Goal: Communication & Community: Answer question/provide support

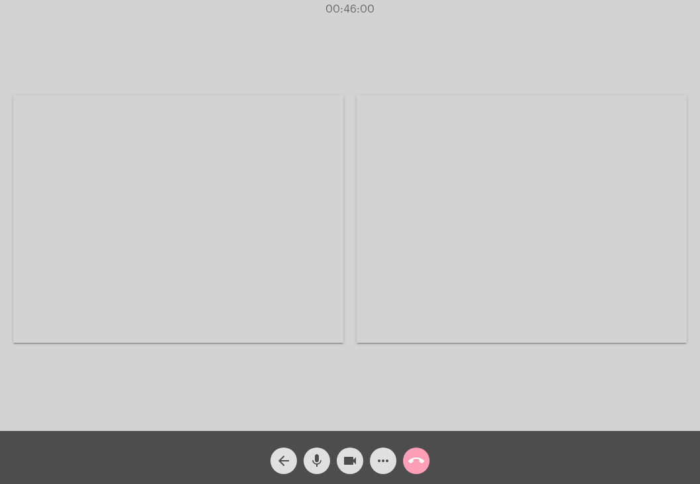
drag, startPoint x: 0, startPoint y: 0, endPoint x: 411, endPoint y: 462, distance: 618.4
click at [411, 462] on mat-icon "call_end" at bounding box center [416, 460] width 16 height 16
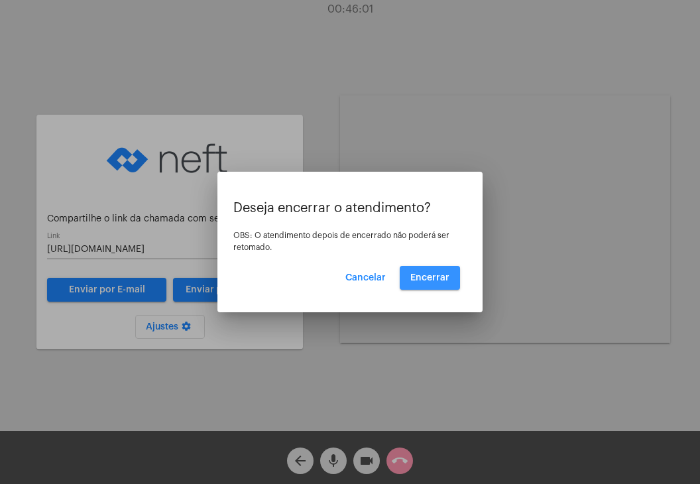
click at [432, 276] on span "Encerrar" at bounding box center [429, 277] width 39 height 9
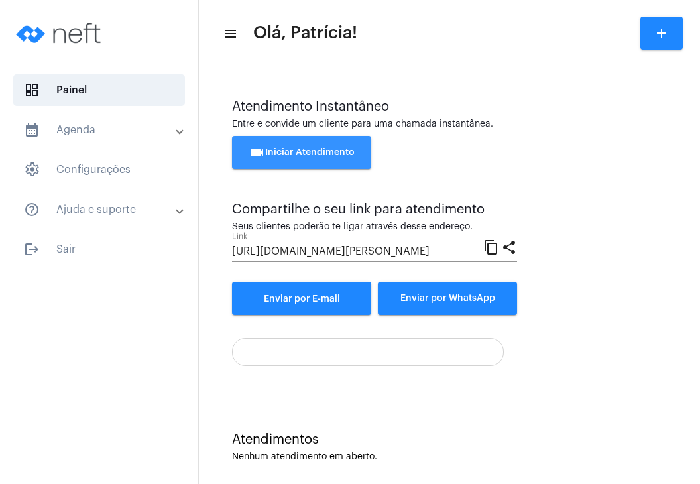
click at [339, 156] on span "videocam Iniciar Atendimento" at bounding box center [301, 152] width 105 height 9
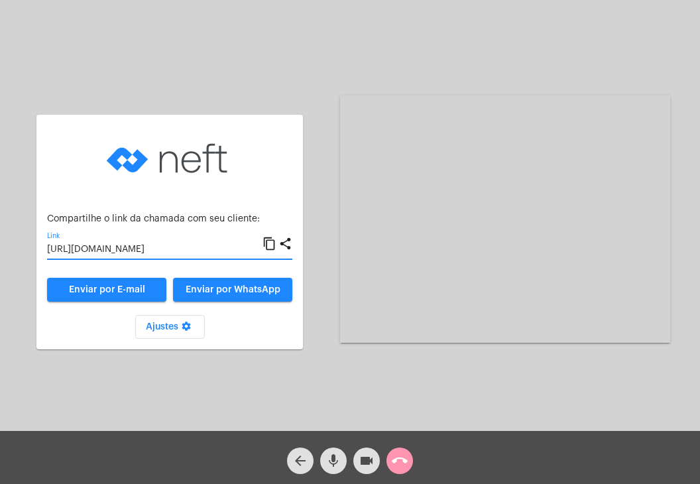
click at [176, 250] on input "[URL][DOMAIN_NAME]" at bounding box center [154, 249] width 215 height 11
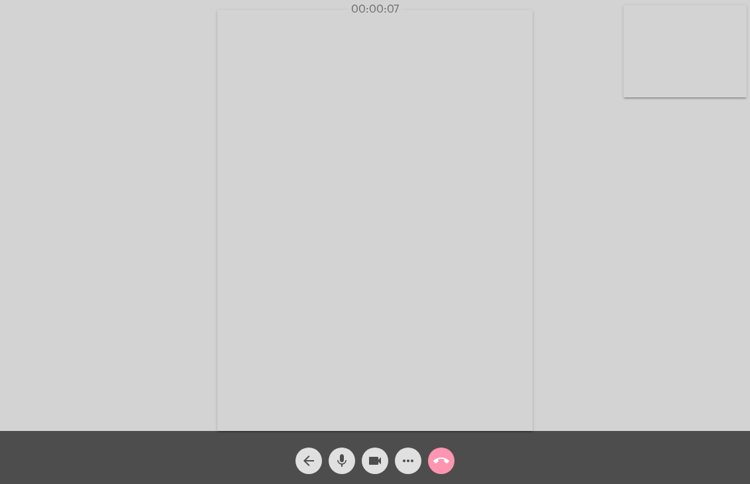
click at [684, 46] on video at bounding box center [684, 51] width 123 height 92
click at [493, 225] on video at bounding box center [464, 218] width 460 height 345
click at [557, 10] on div "00:00:10" at bounding box center [375, 9] width 750 height 12
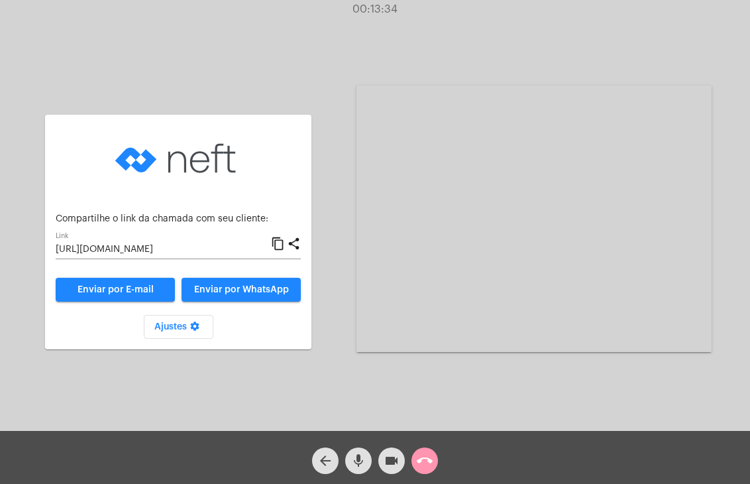
click at [428, 461] on mat-icon "call_end" at bounding box center [425, 460] width 16 height 16
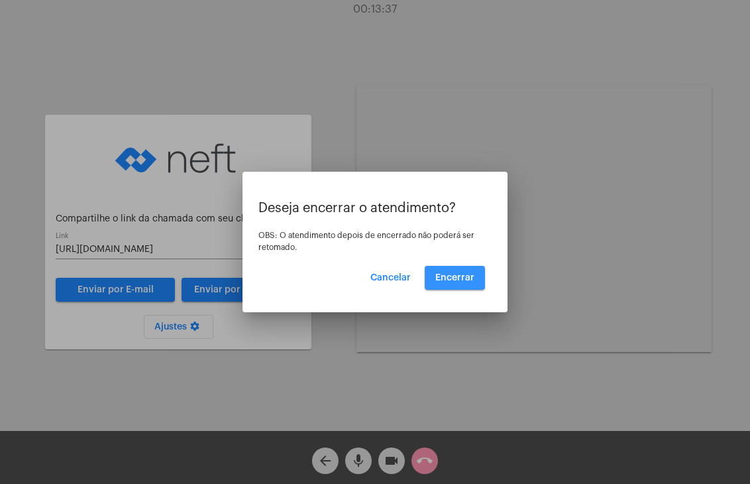
click at [482, 277] on button "Encerrar" at bounding box center [455, 278] width 60 height 24
